Goal: Find specific page/section: Find specific page/section

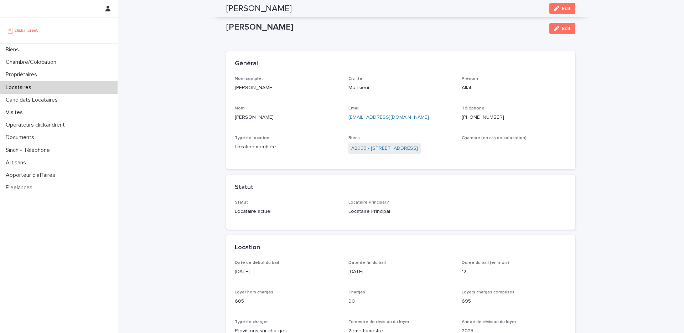
scroll to position [206, 0]
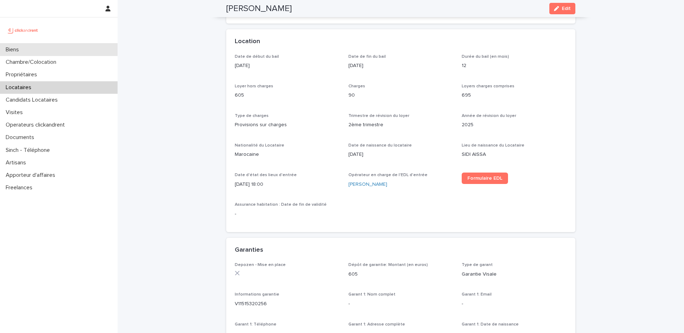
click at [53, 52] on div "Biens" at bounding box center [59, 49] width 118 height 12
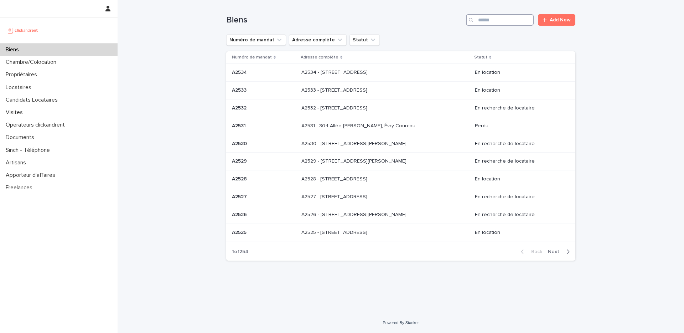
click at [490, 20] on input "Search" at bounding box center [500, 19] width 68 height 11
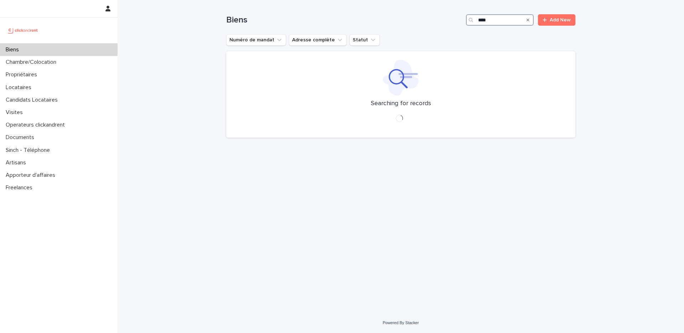
type input "*****"
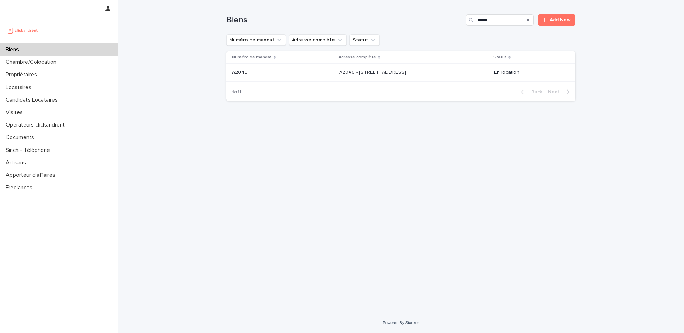
click at [445, 79] on td "A2046 - [STREET_ADDRESS] - [STREET_ADDRESS]" at bounding box center [413, 73] width 155 height 18
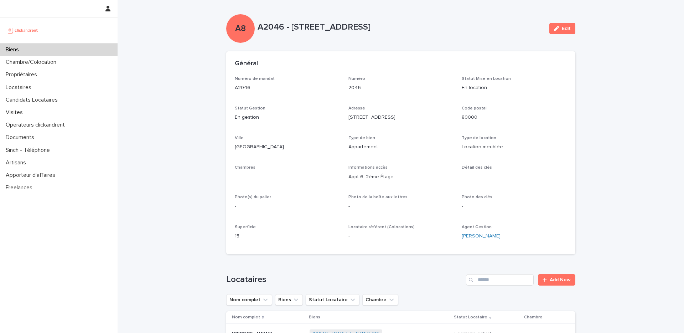
drag, startPoint x: 400, startPoint y: 119, endPoint x: 346, endPoint y: 118, distance: 53.4
click at [346, 118] on div "Numéro de mandat A2046 Numéro 2046 Statut Mise en Location En location Statut G…" at bounding box center [401, 160] width 332 height 169
copy p "[STREET_ADDRESS]"
click at [72, 46] on div "Biens" at bounding box center [59, 49] width 118 height 12
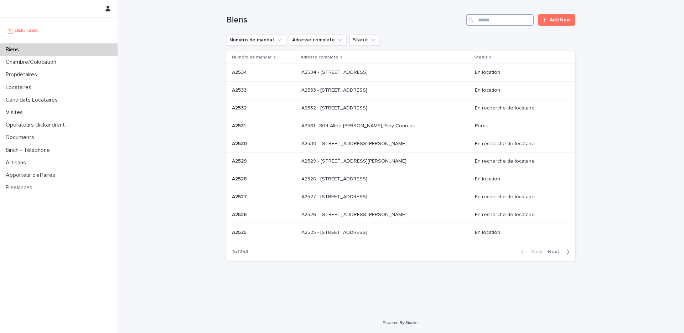
click at [490, 22] on input "Search" at bounding box center [500, 19] width 68 height 11
paste input "**********"
type input "**********"
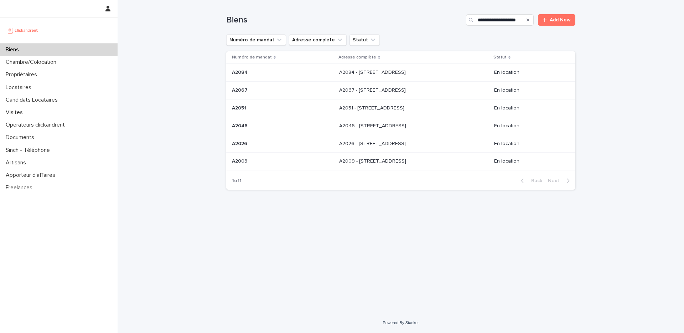
click at [478, 69] on div "A2084 - [STREET_ADDRESS] - [STREET_ADDRESS]" at bounding box center [413, 73] width 149 height 12
click at [339, 94] on div "A2067 - [STREET_ADDRESS] - [STREET_ADDRESS]" at bounding box center [413, 90] width 149 height 12
click at [349, 105] on p "A2051 - [STREET_ADDRESS]" at bounding box center [372, 107] width 67 height 7
click at [371, 126] on p "A2046 - [STREET_ADDRESS]" at bounding box center [373, 124] width 68 height 7
click at [339, 144] on p "A2026 - [STREET_ADDRESS]" at bounding box center [373, 142] width 68 height 7
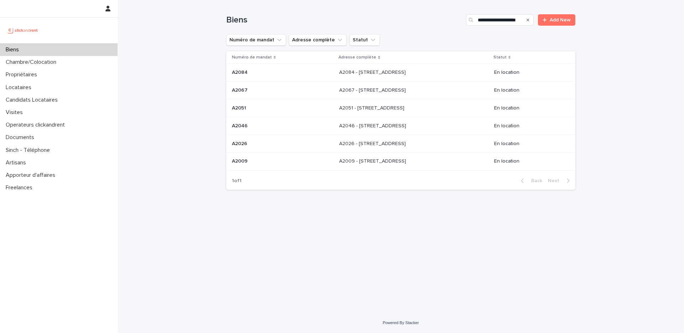
click at [339, 153] on td "A2009 - [STREET_ADDRESS] - [STREET_ADDRESS]" at bounding box center [413, 161] width 155 height 18
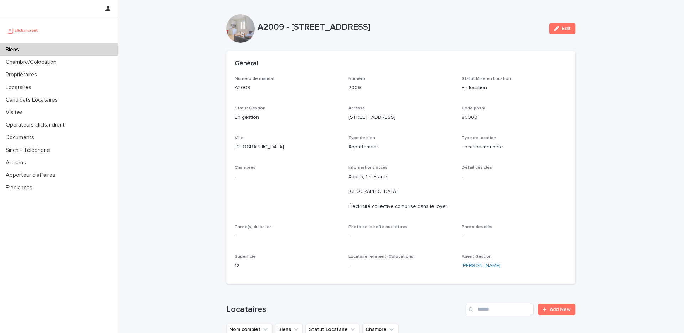
click at [52, 52] on div "Biens" at bounding box center [59, 49] width 118 height 12
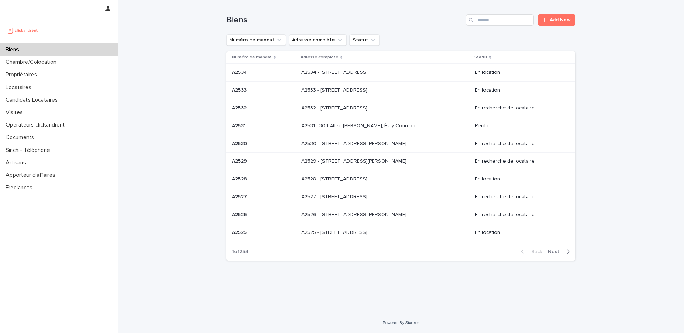
click at [61, 51] on div "Biens" at bounding box center [59, 49] width 118 height 12
click at [37, 49] on div "Biens" at bounding box center [59, 49] width 118 height 12
click at [484, 20] on input "Search" at bounding box center [500, 19] width 68 height 11
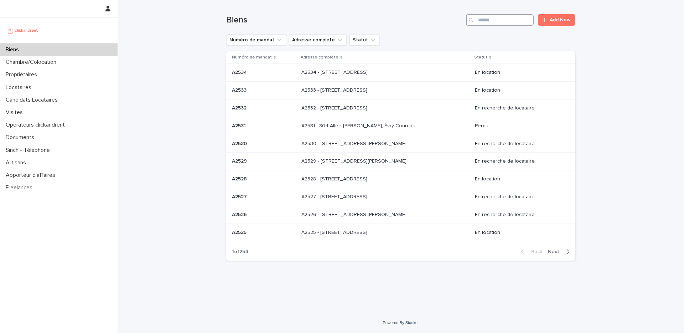
paste input "**********"
type input "**********"
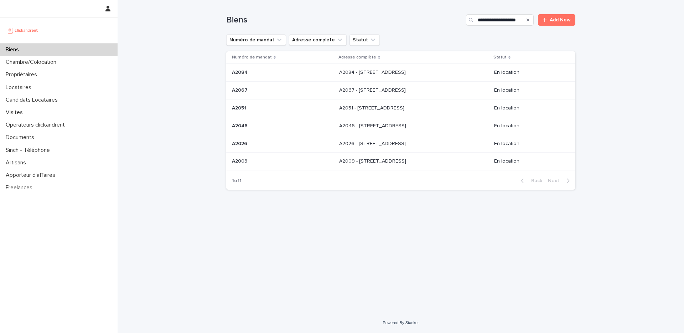
click at [339, 113] on div "A2051 - [STREET_ADDRESS] - [STREET_ADDRESS]" at bounding box center [413, 108] width 149 height 12
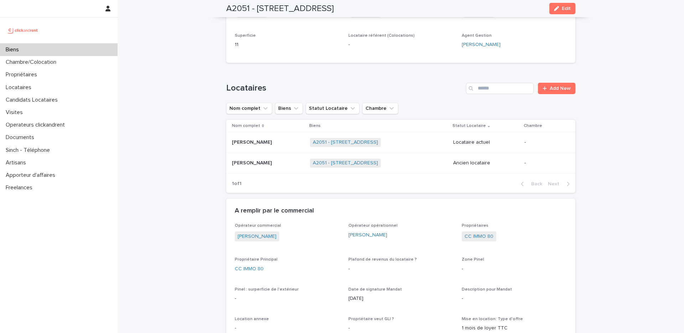
scroll to position [227, 0]
click at [267, 148] on td "[PERSON_NAME] [PERSON_NAME]" at bounding box center [266, 142] width 81 height 21
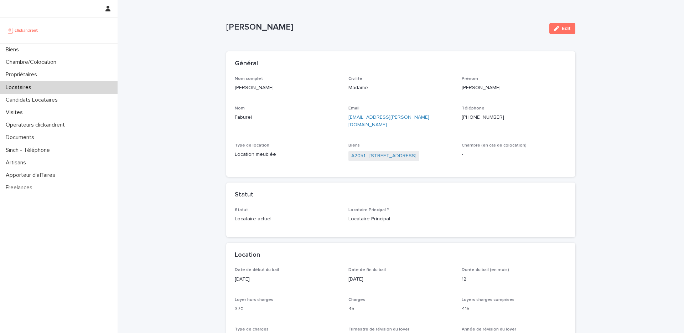
click at [480, 115] on p "[PHONE_NUMBER]" at bounding box center [513, 117] width 105 height 7
copy p "33767390014"
